Goal: Transaction & Acquisition: Purchase product/service

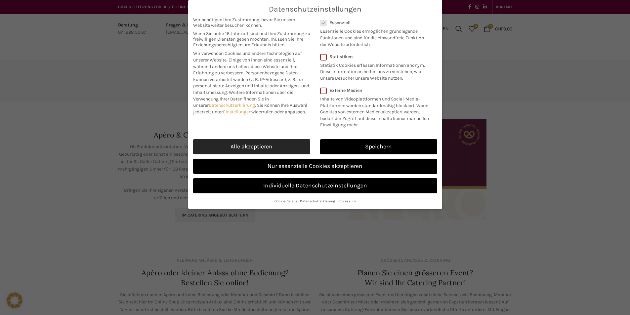
click at [280, 151] on link "Alle akzeptieren" at bounding box center [251, 146] width 117 height 15
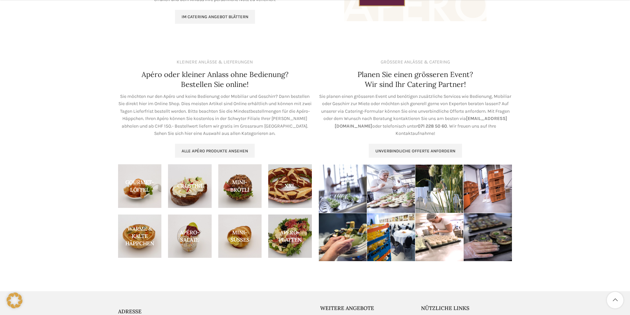
scroll to position [232, 0]
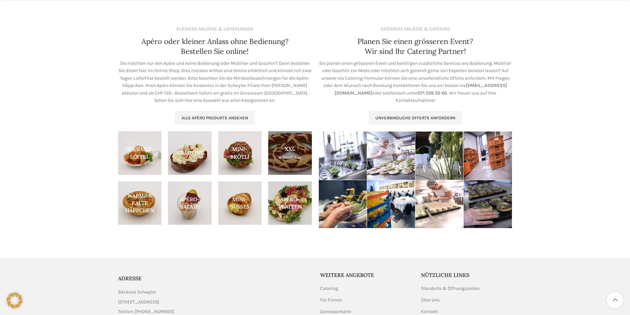
click at [294, 162] on link "Product category xxl" at bounding box center [290, 153] width 44 height 44
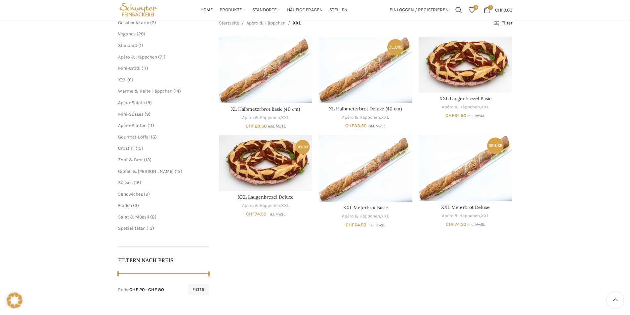
scroll to position [19, 0]
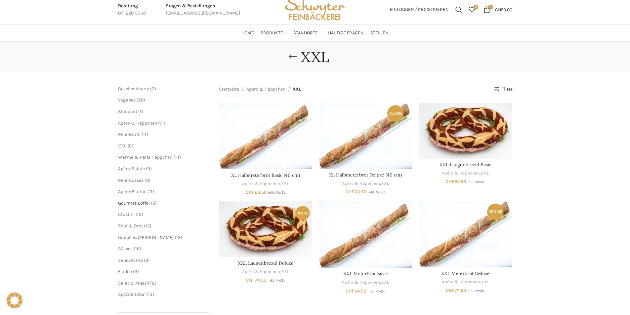
click at [146, 202] on span "Gourmet-Löffel" at bounding box center [134, 204] width 32 height 6
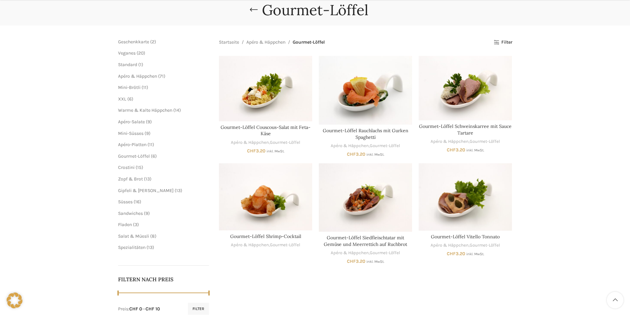
scroll to position [132, 0]
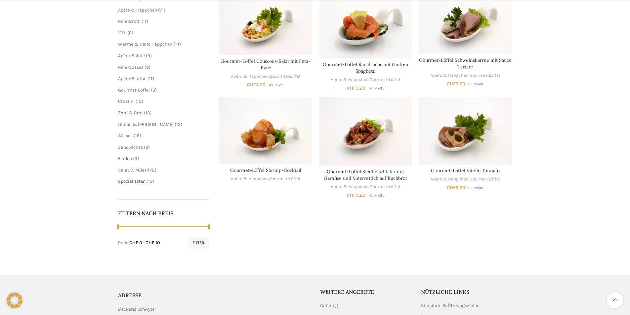
click at [139, 181] on span "Spezialitäten" at bounding box center [131, 182] width 27 height 6
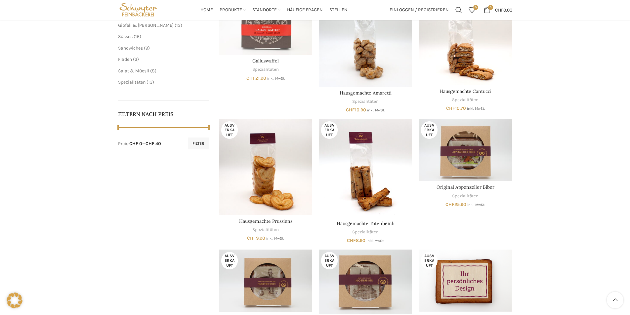
scroll to position [165, 0]
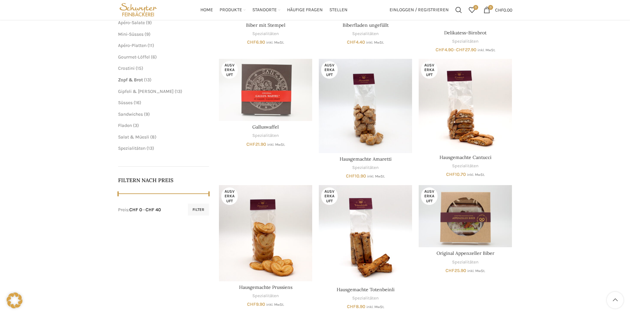
click at [132, 80] on span "Zopf & Brot" at bounding box center [130, 80] width 25 height 6
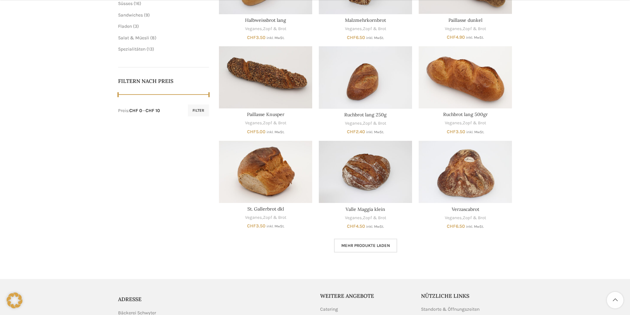
scroll to position [331, 0]
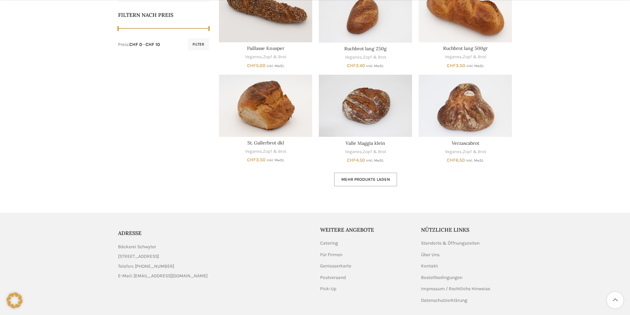
click at [377, 180] on span "Mehr Produkte laden" at bounding box center [365, 179] width 49 height 5
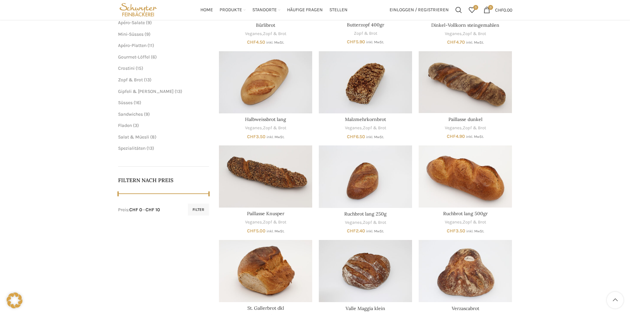
scroll to position [66, 0]
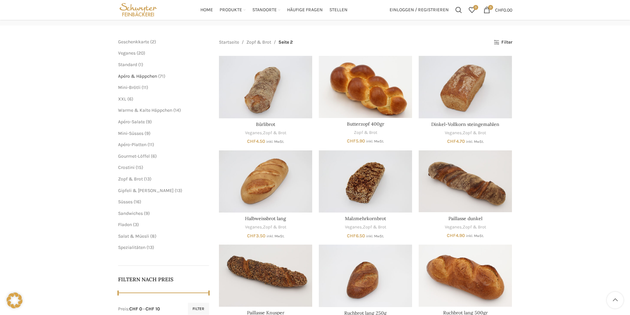
click at [130, 77] on span "Apéro & Häppchen" at bounding box center [137, 76] width 39 height 6
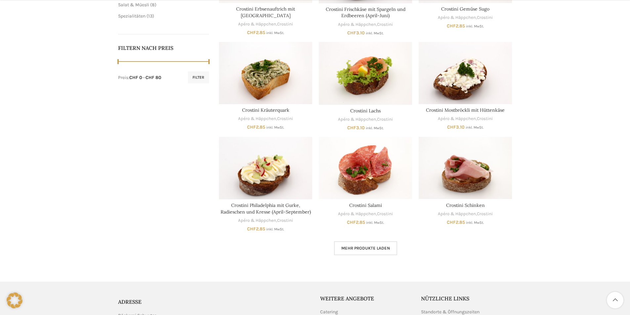
scroll to position [389, 0]
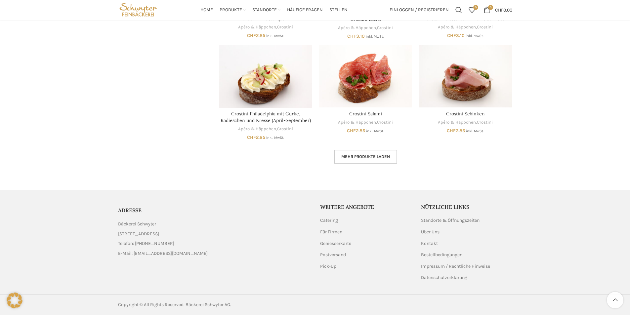
click at [356, 155] on span "Mehr Produkte laden" at bounding box center [365, 156] width 49 height 5
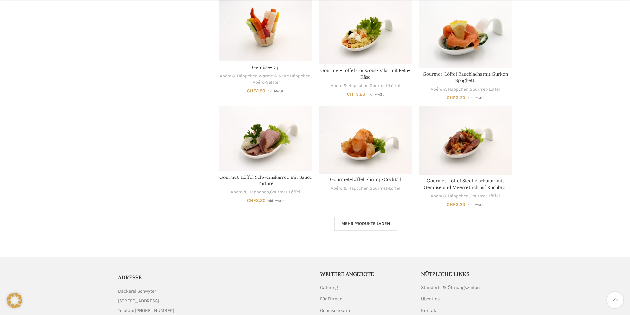
scroll to position [821, 0]
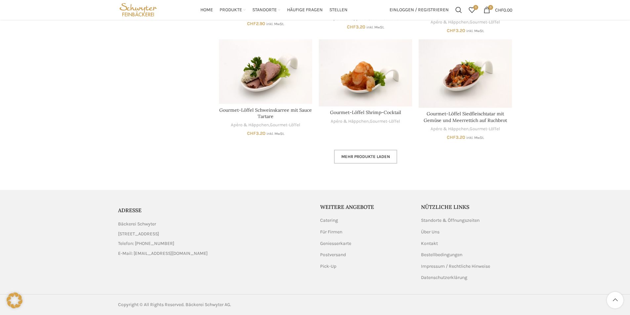
click at [366, 156] on span "Mehr Produkte laden" at bounding box center [365, 156] width 49 height 5
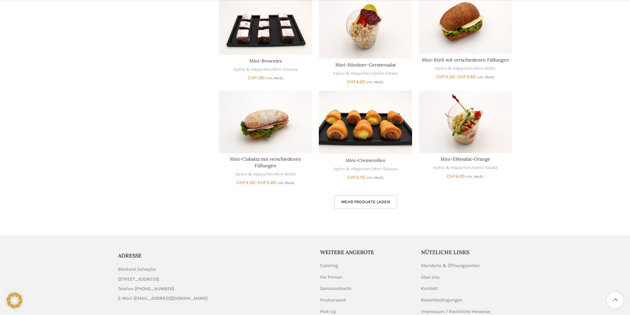
scroll to position [1218, 0]
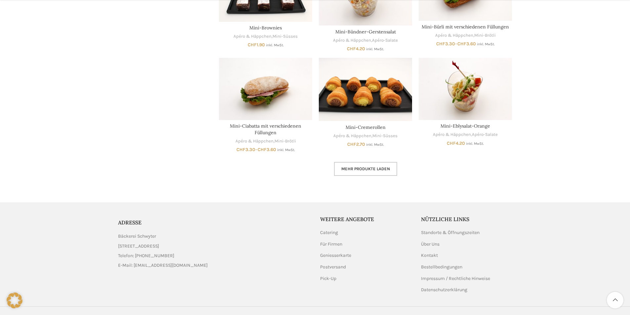
click at [354, 170] on span "Mehr Produkte laden" at bounding box center [365, 168] width 49 height 5
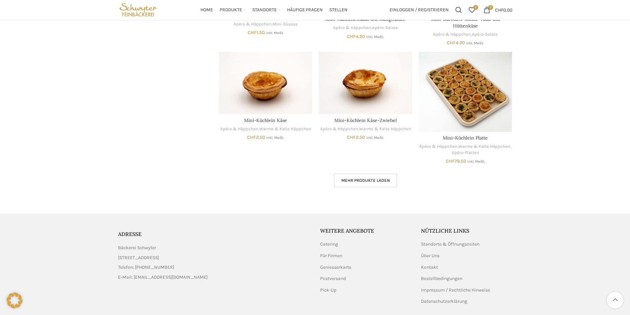
scroll to position [1638, 0]
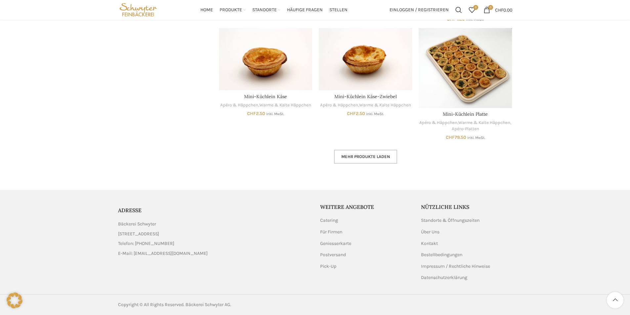
click at [356, 158] on span "Mehr Produkte laden" at bounding box center [365, 156] width 49 height 5
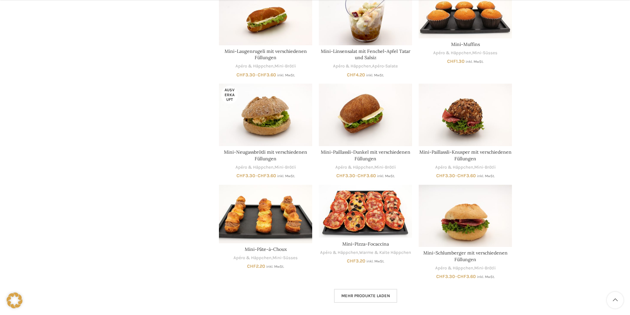
scroll to position [1936, 0]
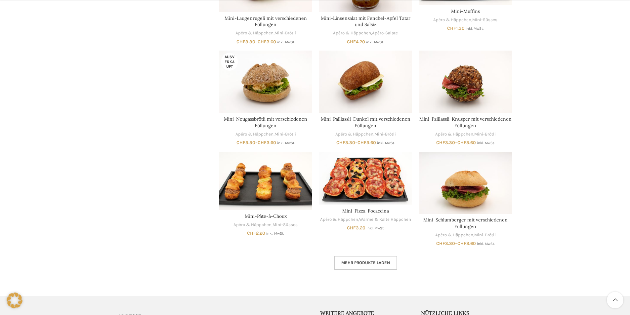
click at [351, 260] on link "Mehr Produkte laden" at bounding box center [365, 263] width 63 height 14
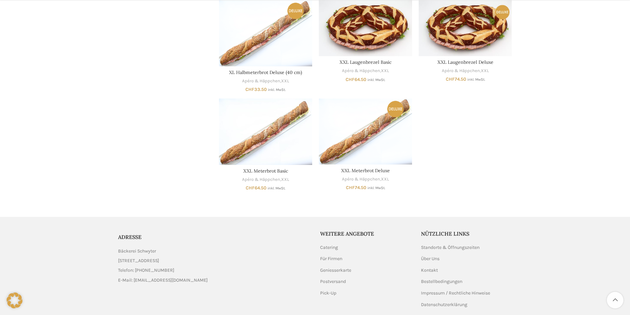
scroll to position [2366, 0]
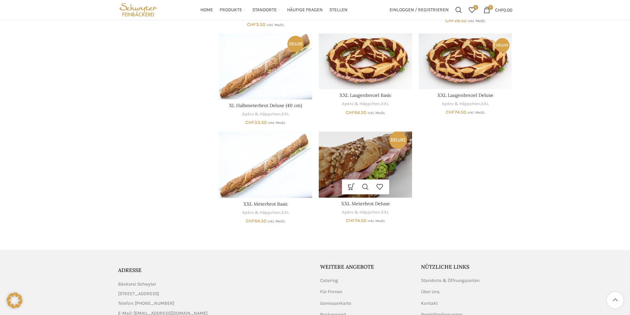
click at [356, 167] on img "XXL Meterbrot Deluxe" at bounding box center [365, 165] width 93 height 66
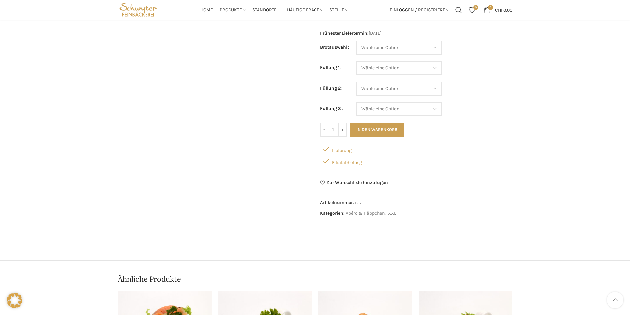
scroll to position [99, 0]
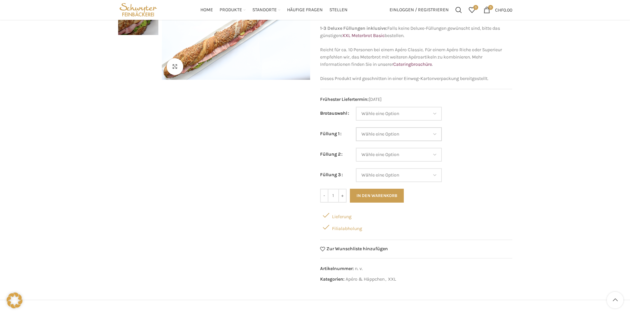
click at [430, 132] on select "Wähle eine Option Lachs (Deluxe) Roastbeef (Deluxe) Rohschinken (Deluxe) Mostbr…" at bounding box center [399, 134] width 86 height 14
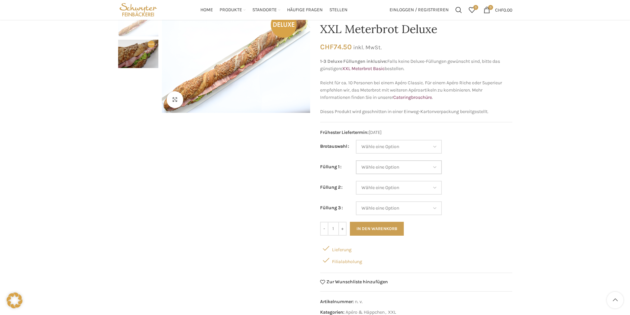
click at [410, 170] on select "Wähle eine Option Lachs (Deluxe) Roastbeef (Deluxe) Rohschinken (Deluxe) Mostbr…" at bounding box center [399, 167] width 86 height 14
click at [518, 183] on div "Klicken um zu vergrössern Startseite Apéro & Häppchen XXL Meterbrot Deluxe XXL …" at bounding box center [315, 254] width 630 height 493
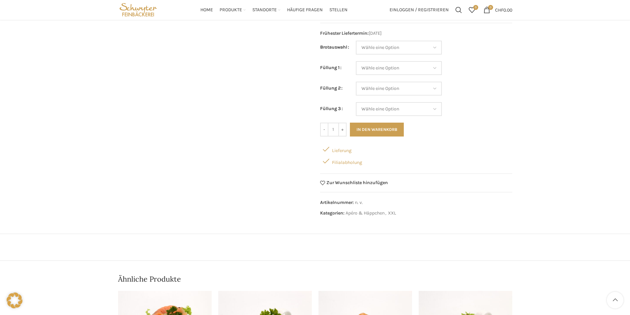
scroll to position [0, 0]
